Goal: Check status: Check status

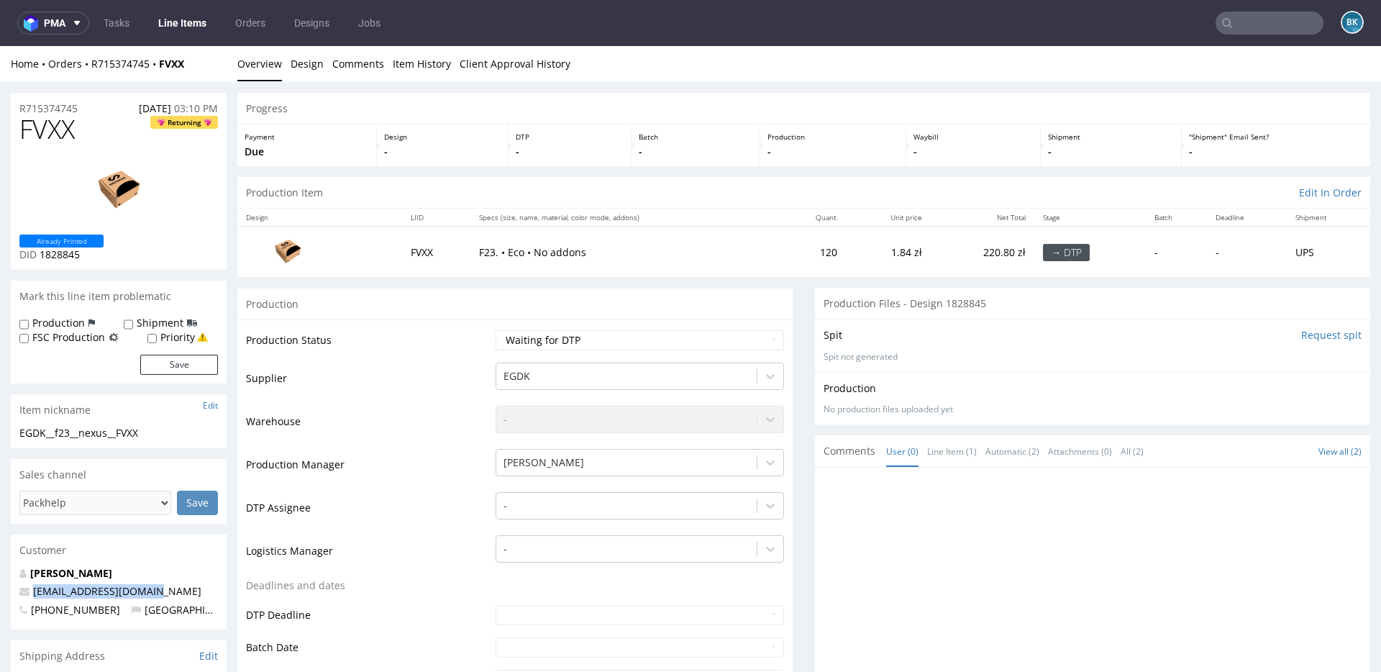
scroll to position [32, 0]
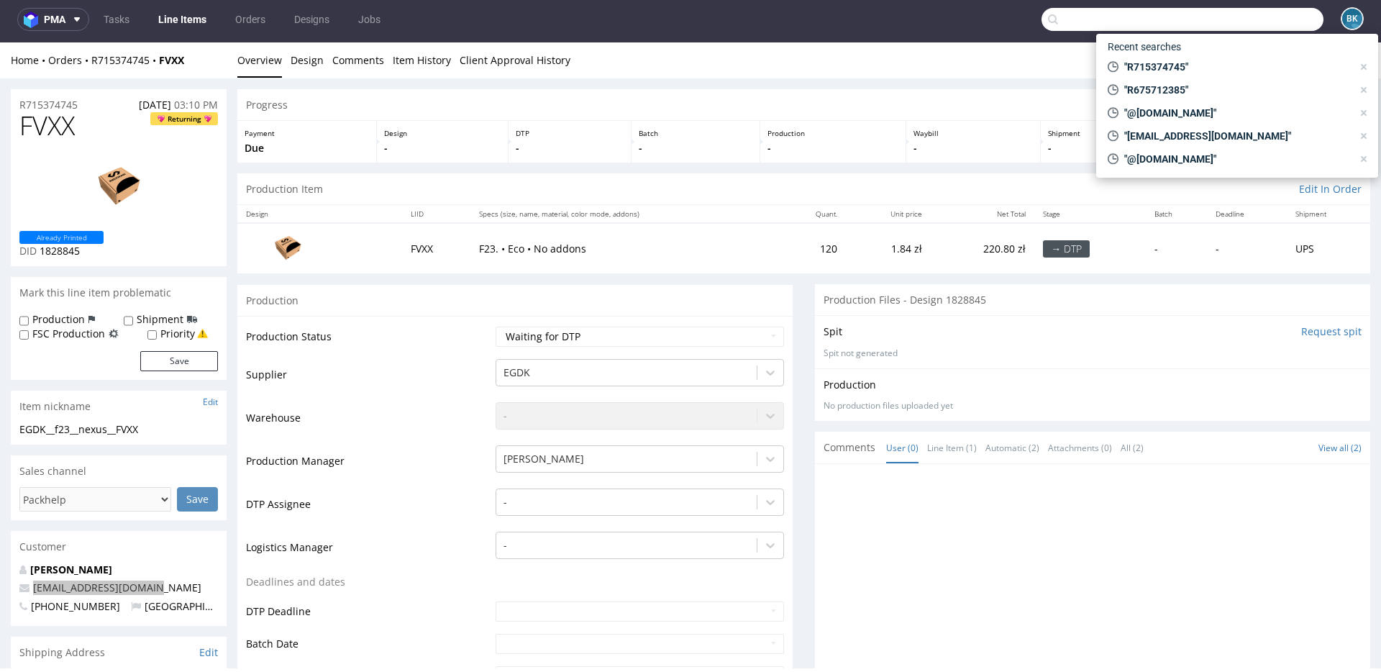
click at [1259, 17] on input "text" at bounding box center [1183, 19] width 282 height 23
paste input "R306689114"
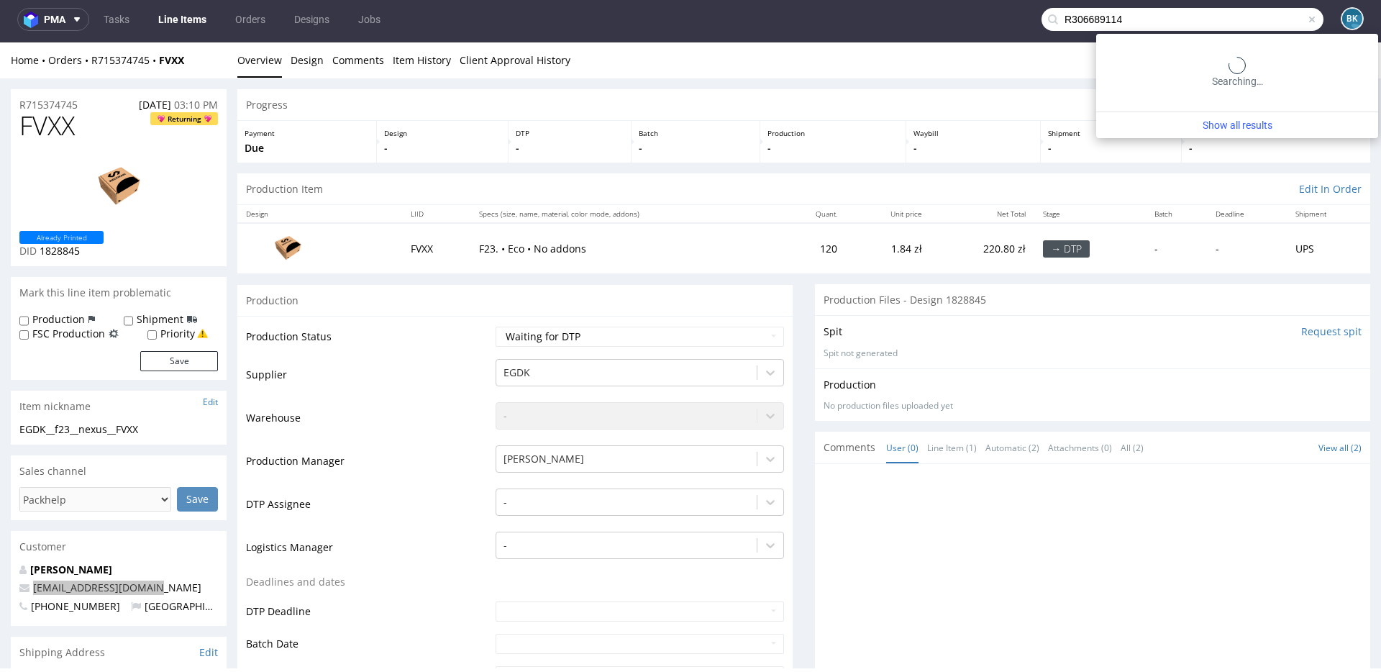
type input "R306689114"
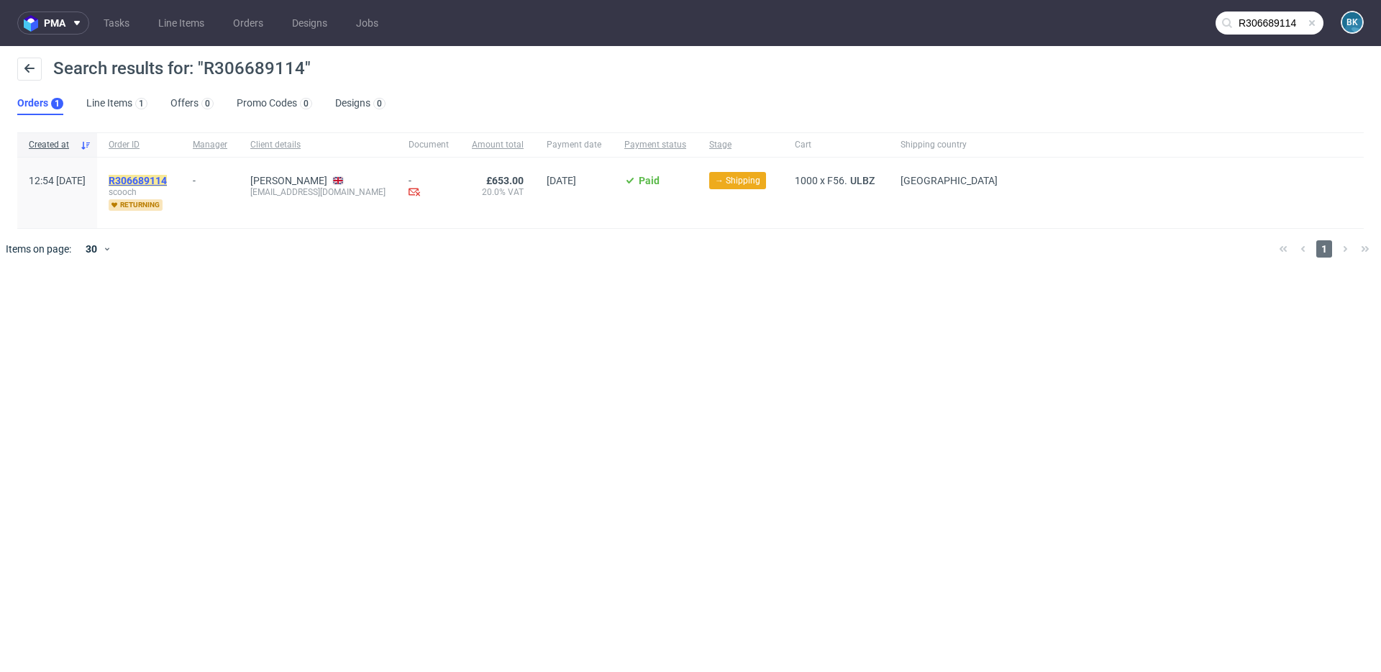
click at [158, 181] on mark "R306689114" at bounding box center [138, 181] width 58 height 12
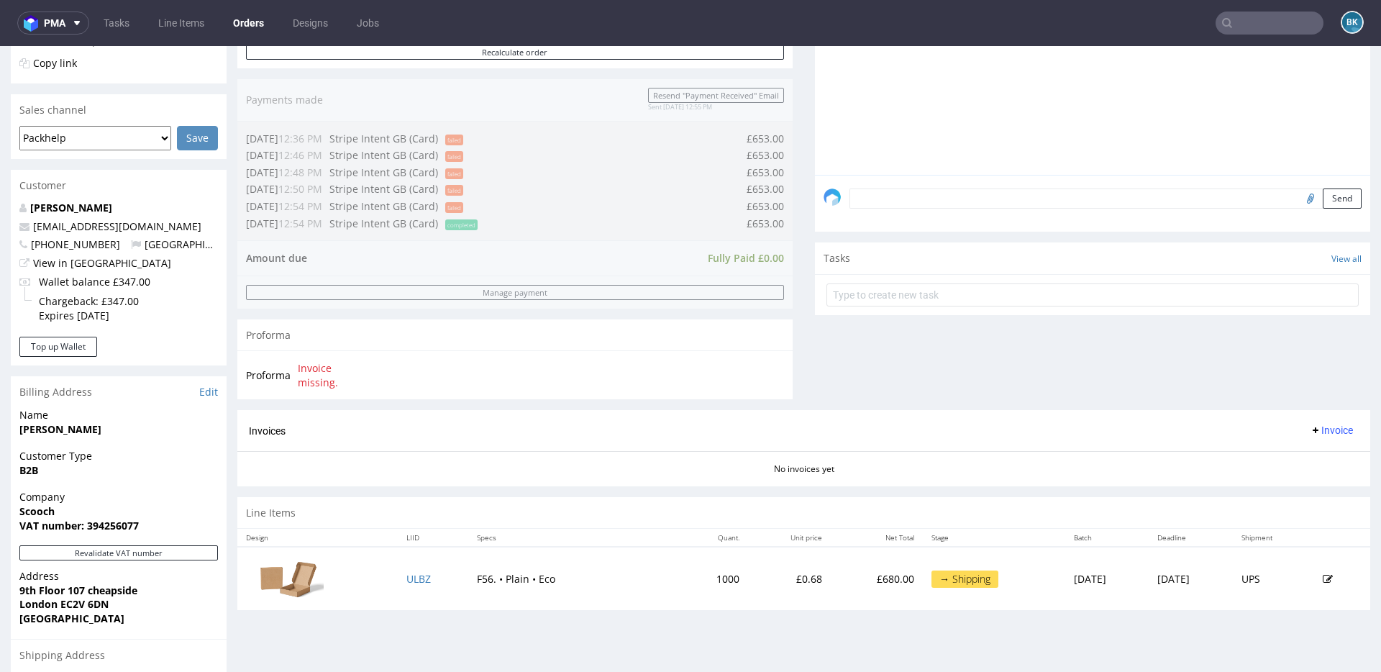
scroll to position [529, 0]
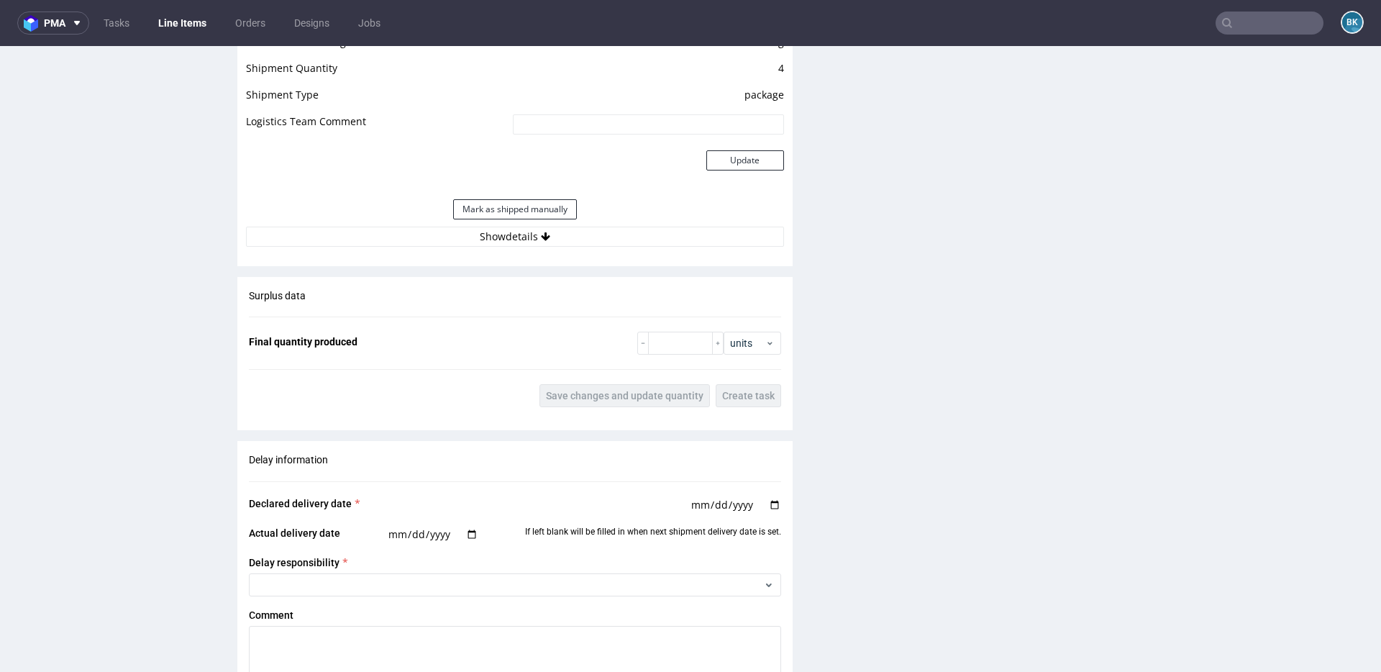
scroll to position [1399, 0]
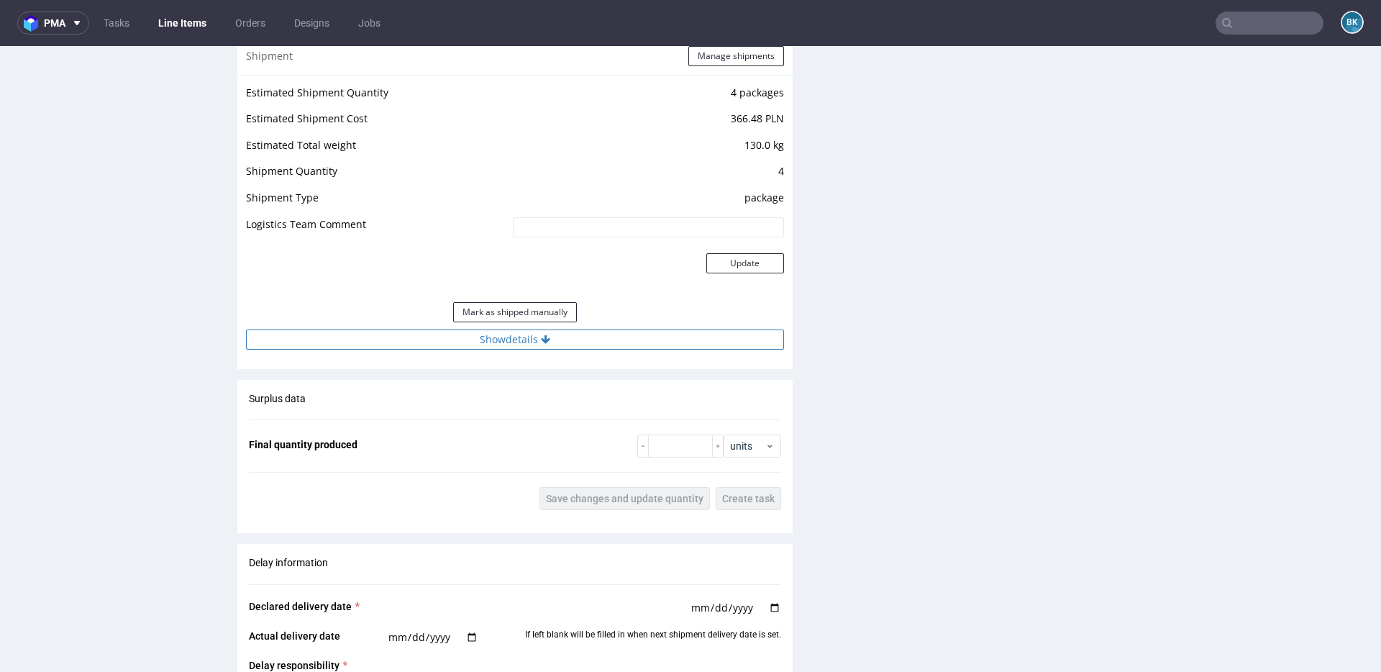
click at [530, 338] on button "Show details" at bounding box center [515, 340] width 538 height 20
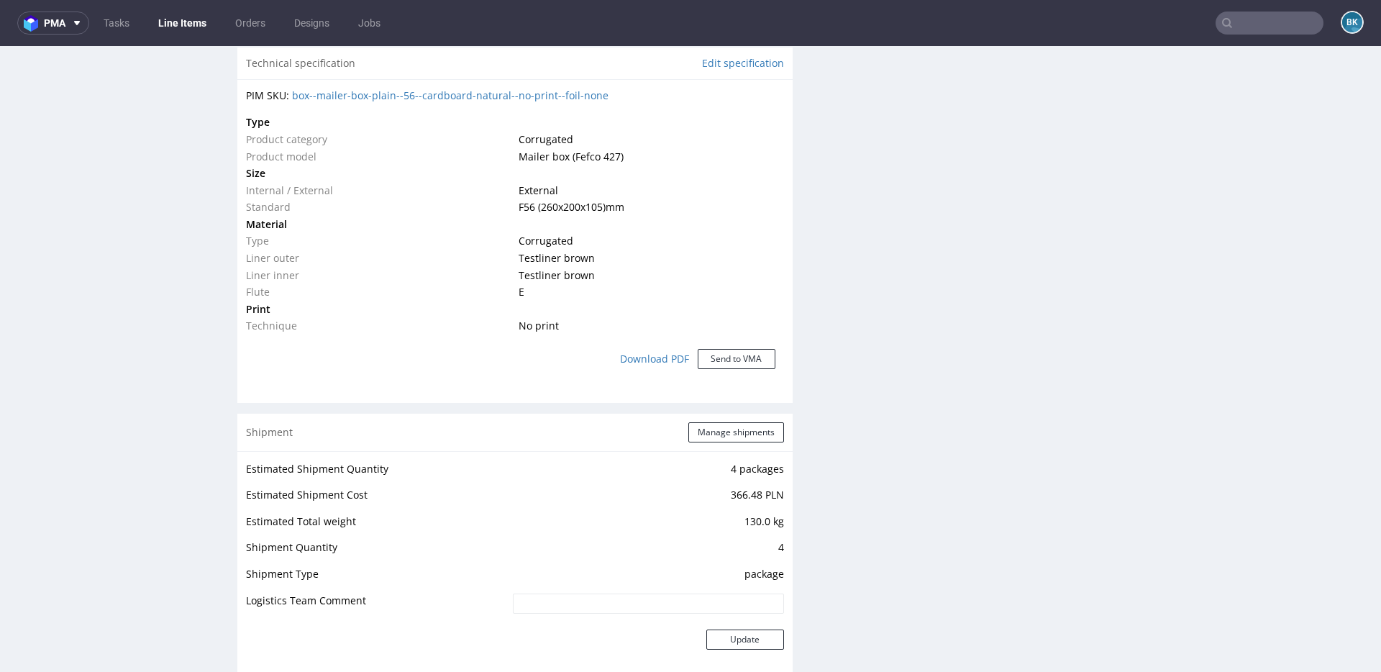
scroll to position [1028, 0]
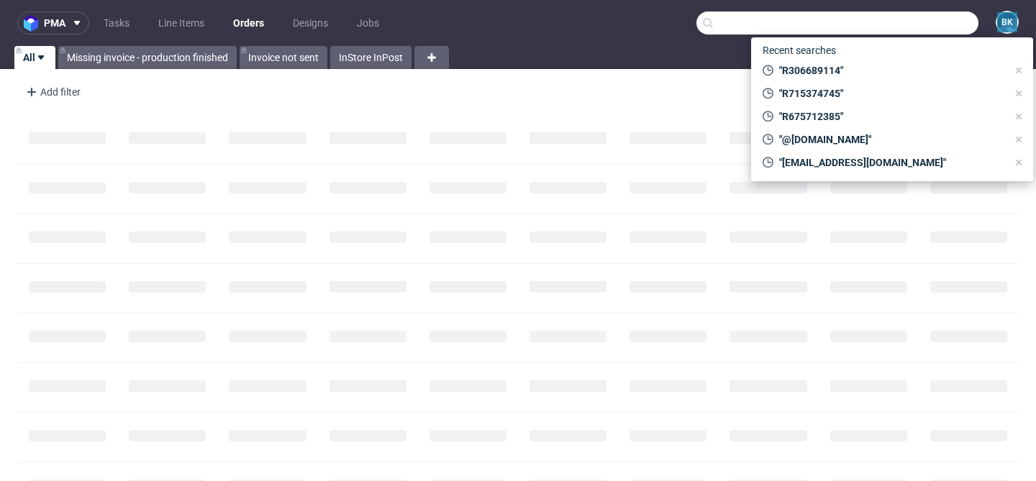
click at [917, 24] on input "text" at bounding box center [837, 23] width 282 height 23
paste input "R306689114"
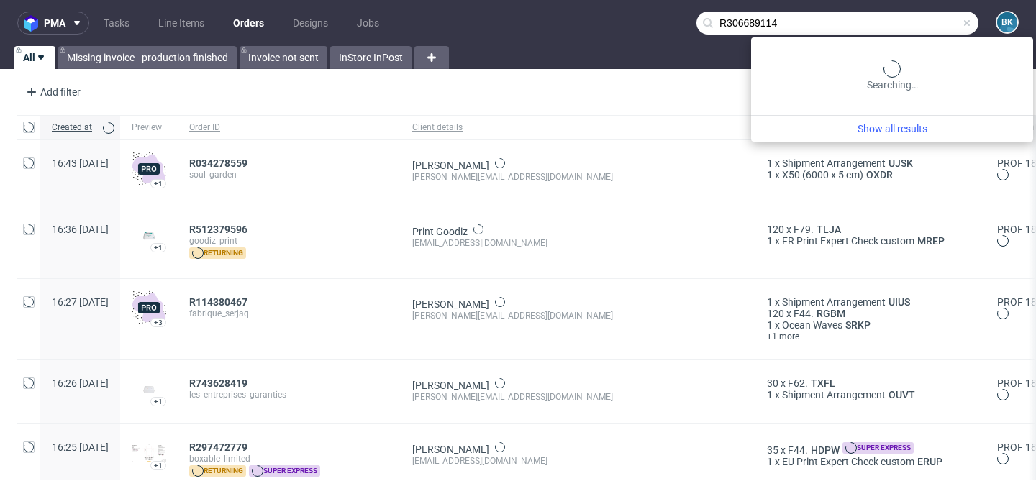
type input "R306689114"
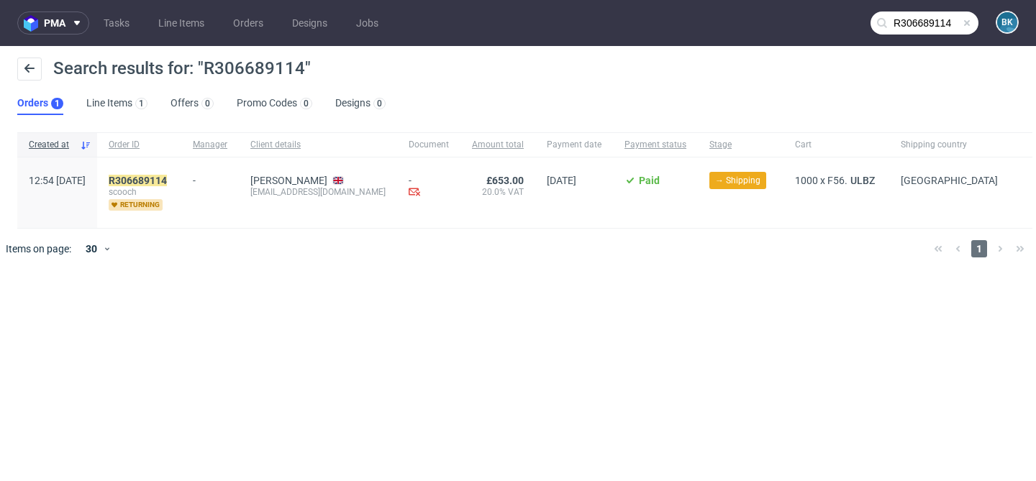
click at [946, 24] on input "R306689114" at bounding box center [925, 23] width 108 height 23
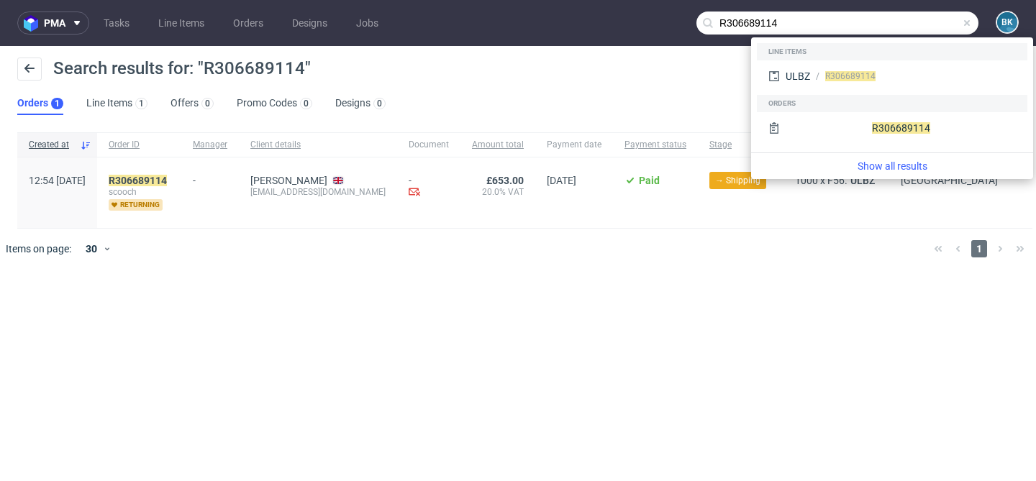
click at [965, 24] on span at bounding box center [967, 23] width 12 height 12
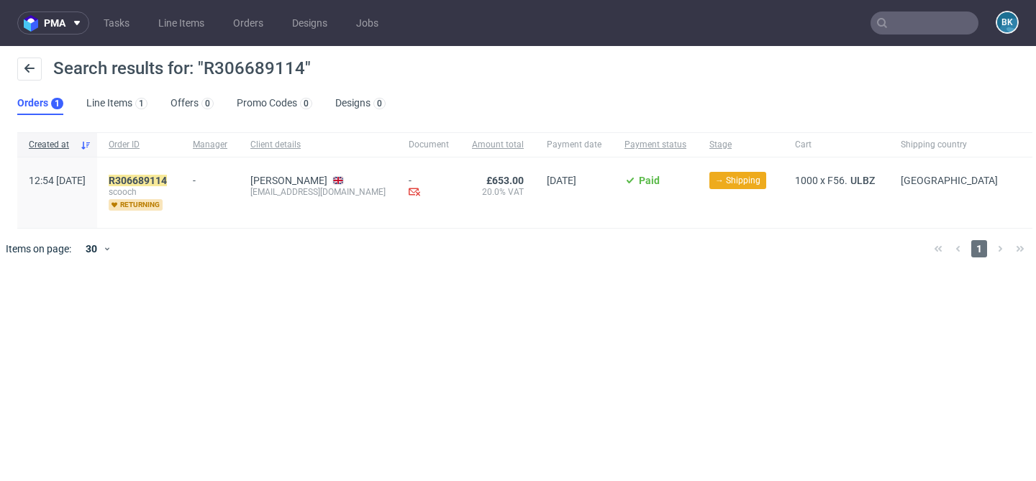
click at [965, 24] on input "text" at bounding box center [925, 23] width 108 height 23
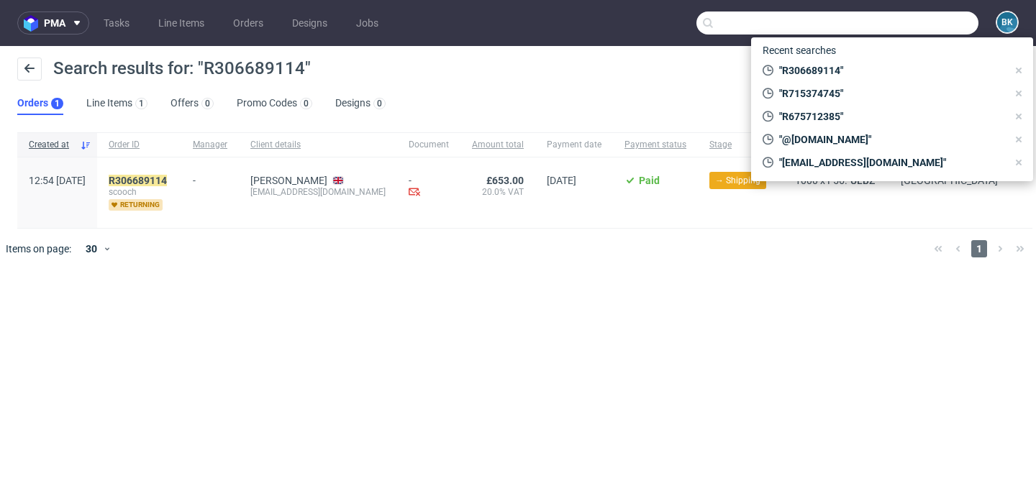
paste input "R306689114"
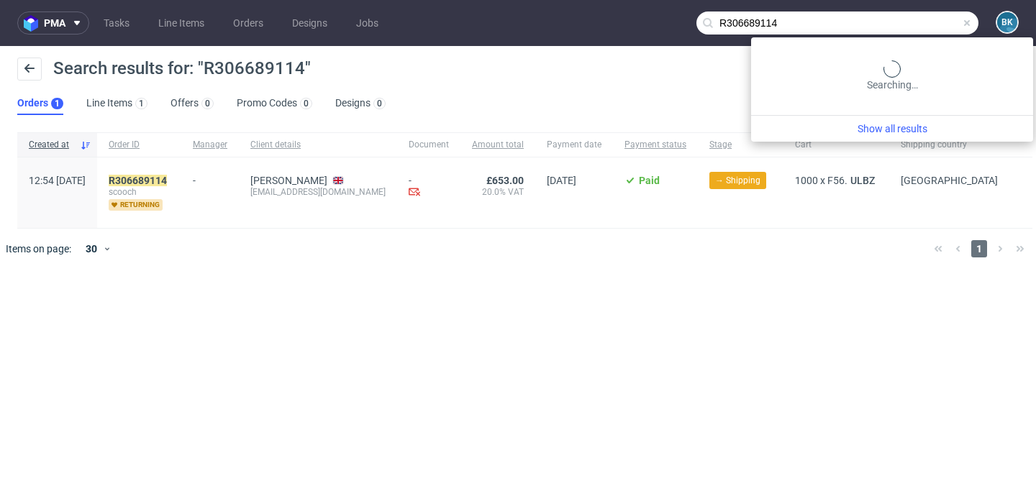
type input "R306689114"
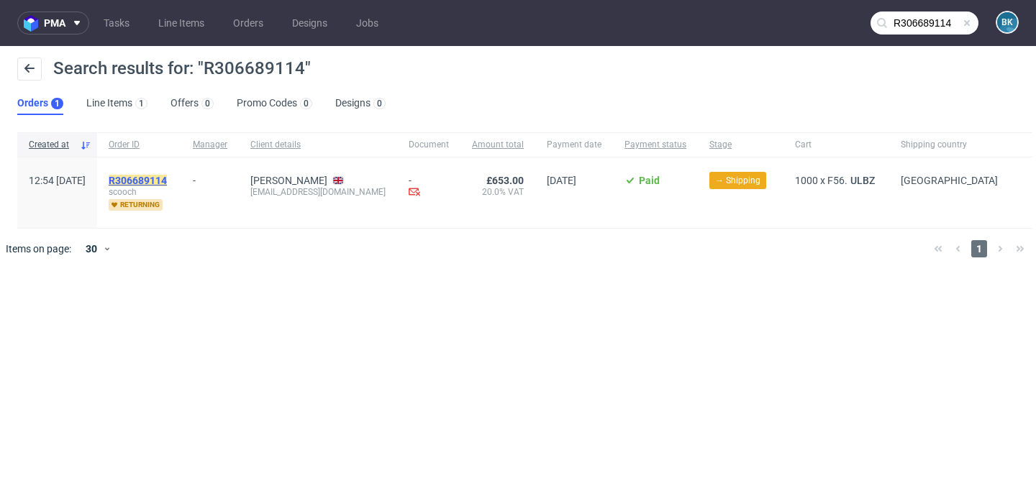
click at [167, 183] on mark "R306689114" at bounding box center [138, 181] width 58 height 12
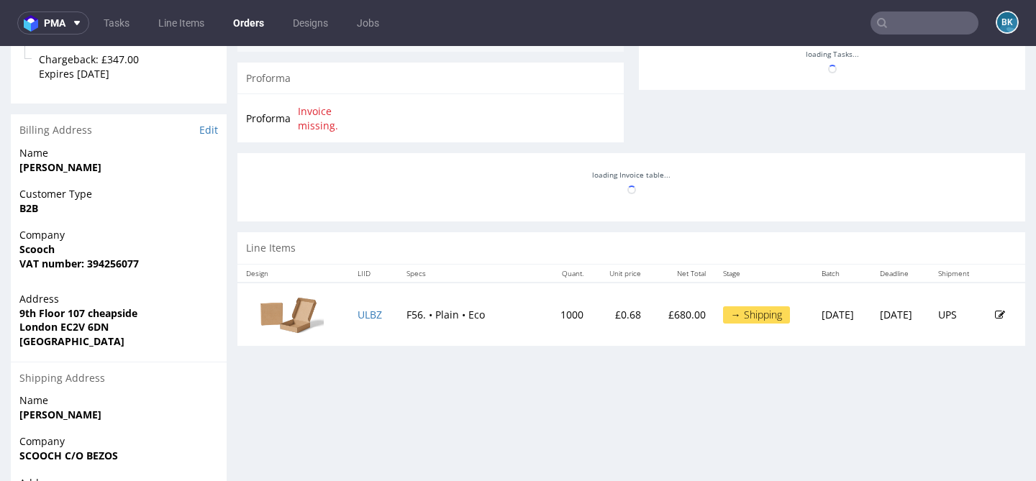
scroll to position [576, 0]
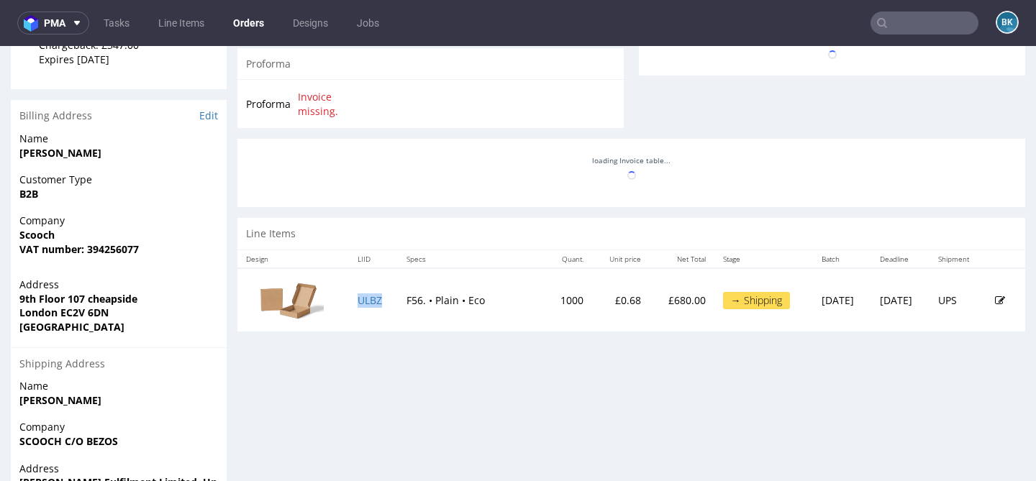
click at [360, 301] on td "ULBZ" at bounding box center [373, 299] width 49 height 63
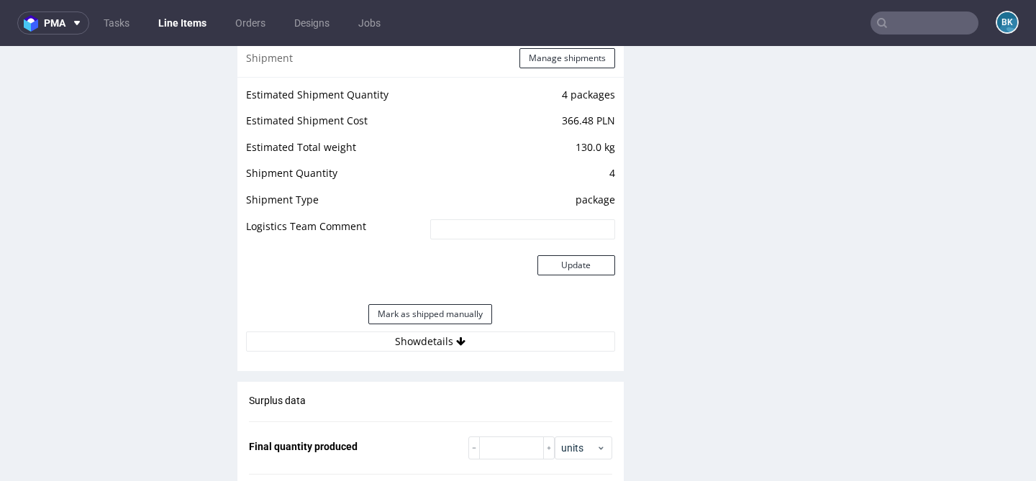
scroll to position [1395, 0]
